Goal: Find specific page/section: Find specific page/section

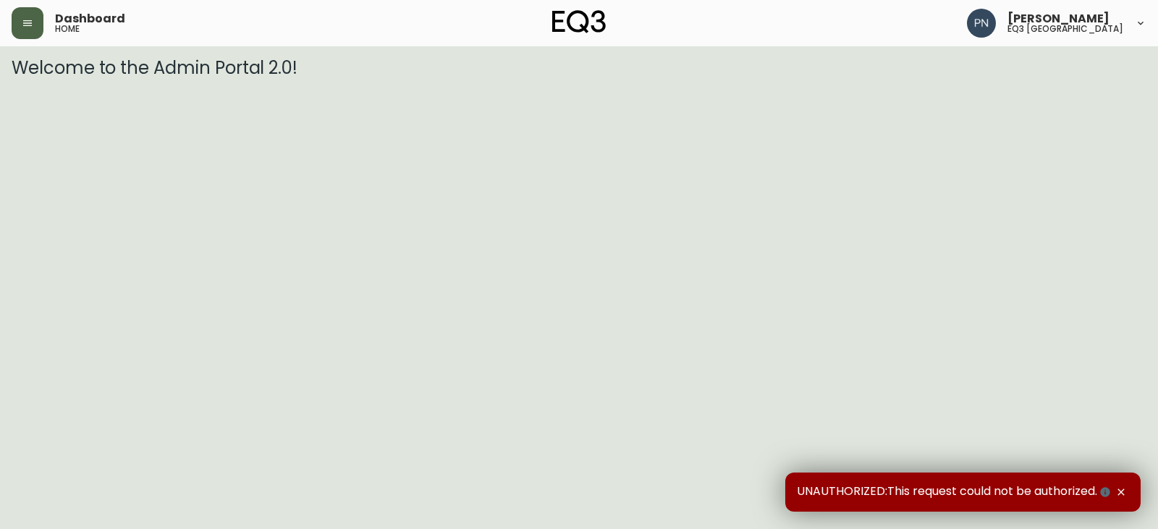
click at [30, 21] on icon "button" at bounding box center [27, 23] width 9 height 6
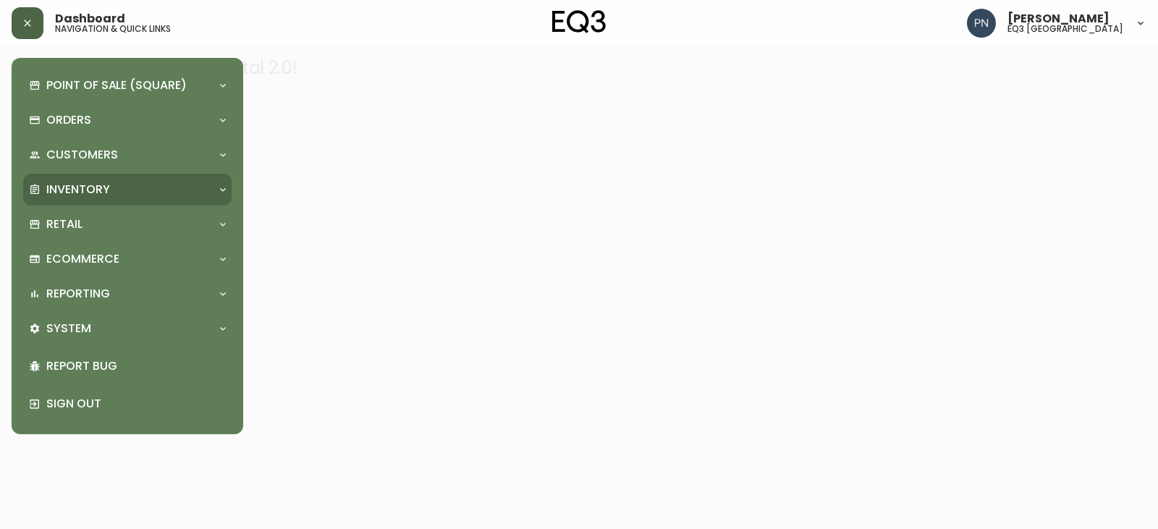
click at [180, 182] on div "Inventory" at bounding box center [120, 190] width 182 height 16
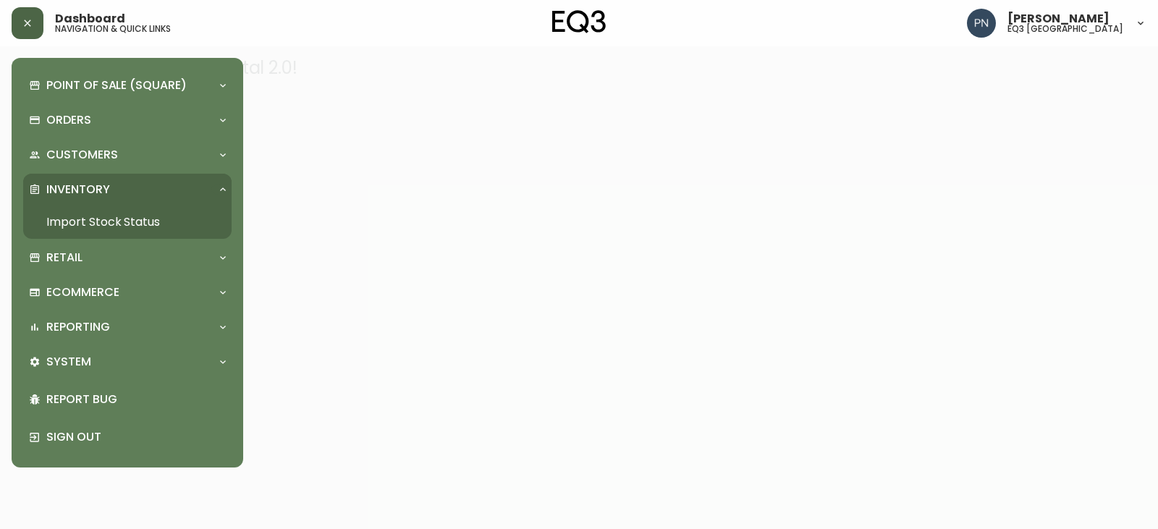
drag, startPoint x: 84, startPoint y: 217, endPoint x: 100, endPoint y: 212, distance: 16.7
click at [84, 217] on link "Import Stock Status" at bounding box center [127, 222] width 208 height 33
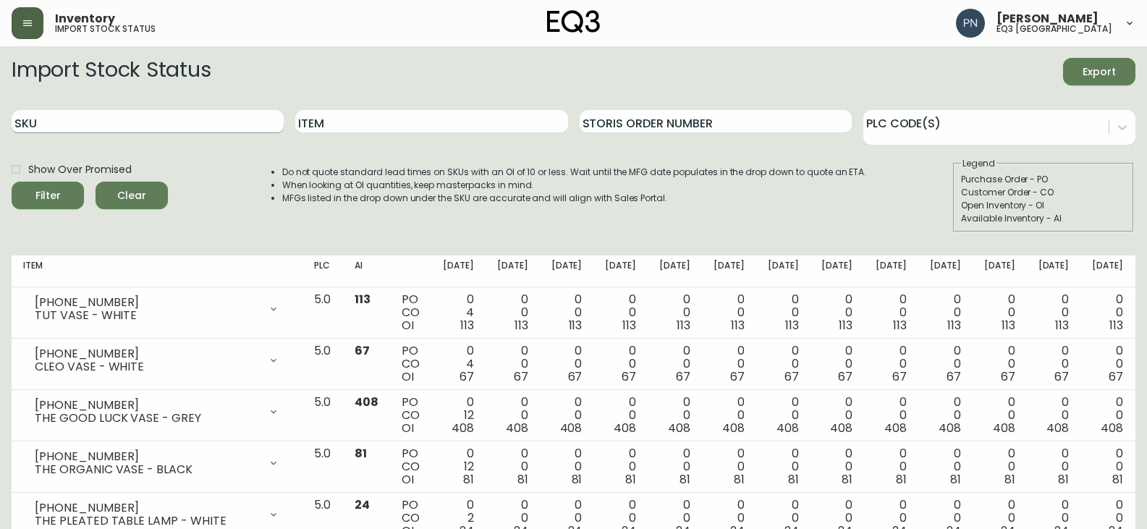
click at [190, 127] on input "SKU" at bounding box center [148, 121] width 272 height 23
paste input "[PHONE_NUMBER]"
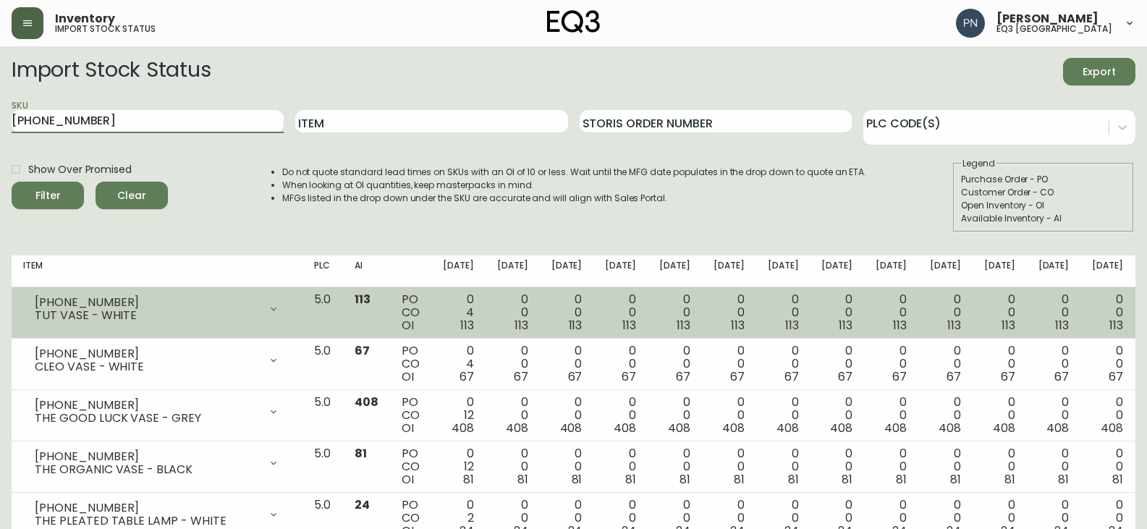
type input "[PHONE_NUMBER]"
click at [12, 182] on button "Filter" at bounding box center [48, 196] width 72 height 28
